Goal: Find specific page/section: Find specific page/section

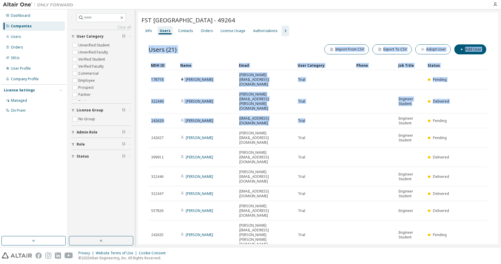
click at [299, 227] on div "Users (21) Import From CSV Export To CSV Adopt User Add User Clear Load Save Sa…" at bounding box center [317, 163] width 353 height 255
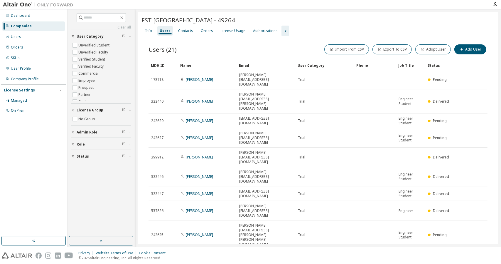
click at [416, 243] on div "100" at bounding box center [425, 246] width 47 height 7
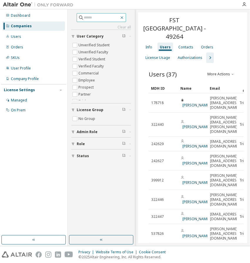
click at [123, 17] on icon "button" at bounding box center [121, 17] width 3 height 3
click at [84, 243] on button "button" at bounding box center [101, 239] width 64 height 9
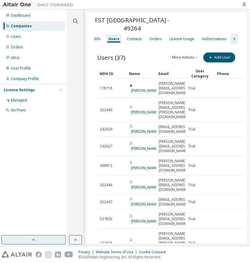
click at [49, 242] on button "button" at bounding box center [33, 239] width 64 height 9
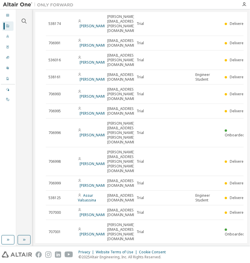
scroll to position [403, 0]
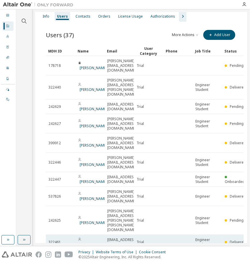
scroll to position [0, 0]
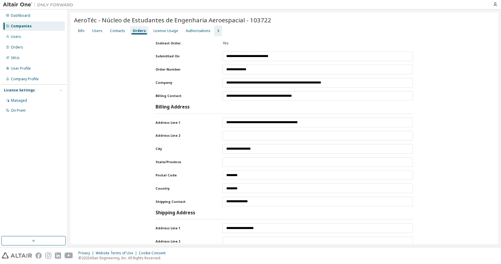
scroll to position [346, 0]
